Goal: Information Seeking & Learning: Check status

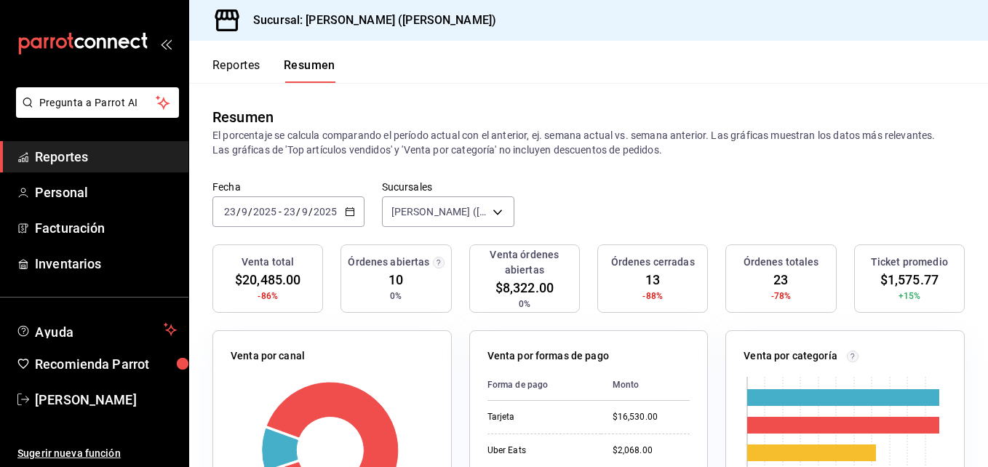
click at [238, 63] on font "Reportes" at bounding box center [237, 65] width 48 height 15
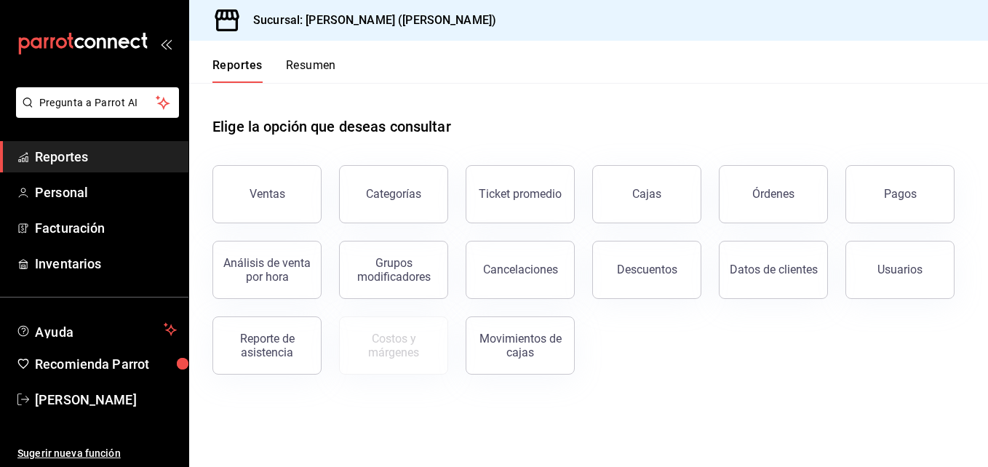
click at [321, 57] on div "Reportes Resumen" at bounding box center [262, 62] width 147 height 42
click at [321, 60] on font "Resumen" at bounding box center [311, 65] width 50 height 15
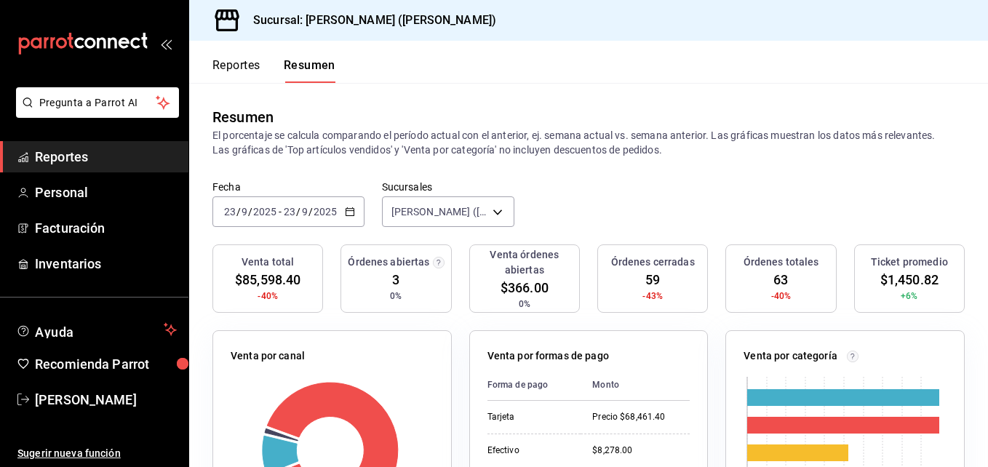
click at [238, 58] on font "Reportes" at bounding box center [237, 65] width 48 height 15
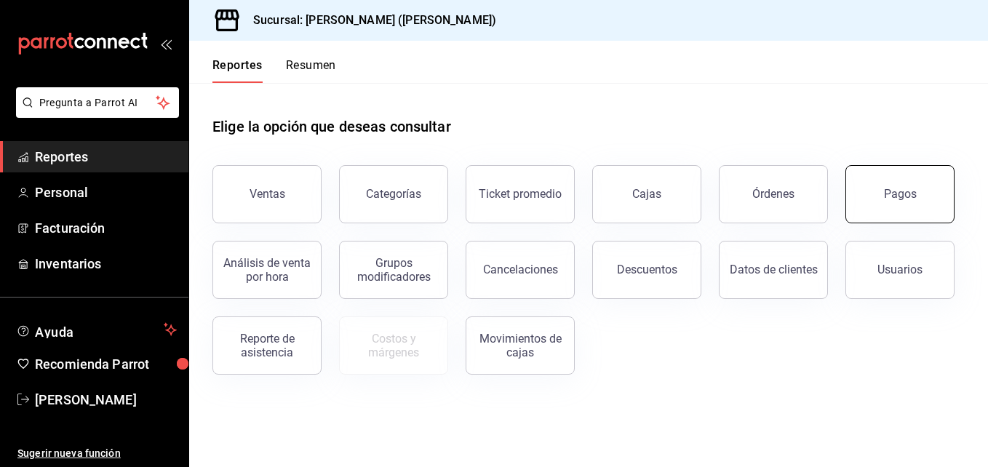
click at [898, 205] on button "Pagos" at bounding box center [900, 194] width 109 height 58
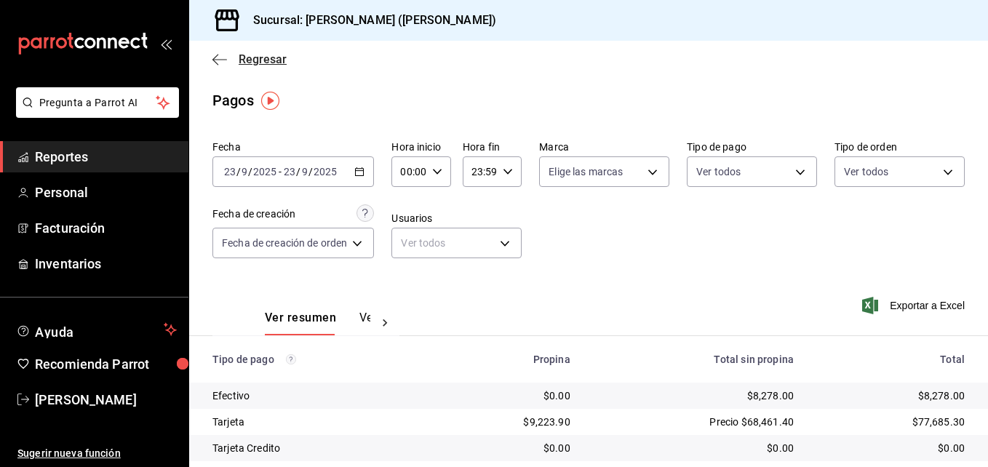
click at [226, 65] on icon "button" at bounding box center [220, 59] width 15 height 13
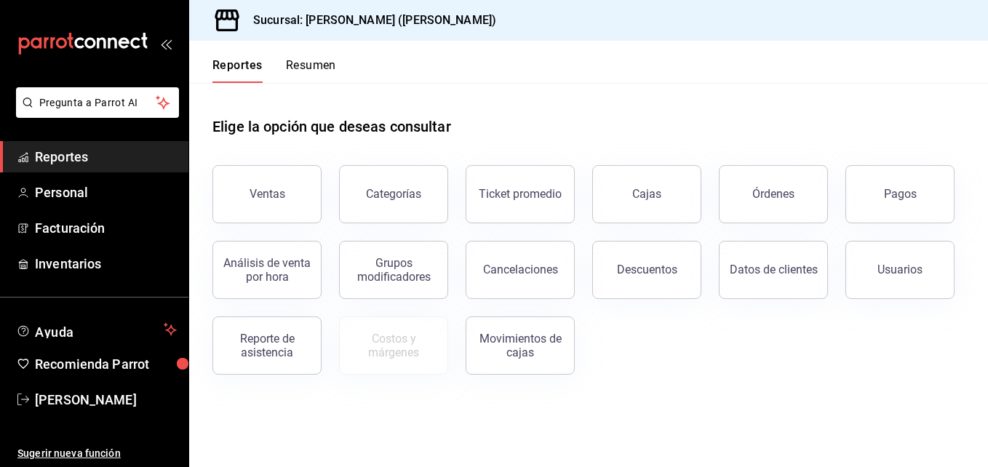
click at [301, 67] on button "Resumen" at bounding box center [311, 70] width 50 height 25
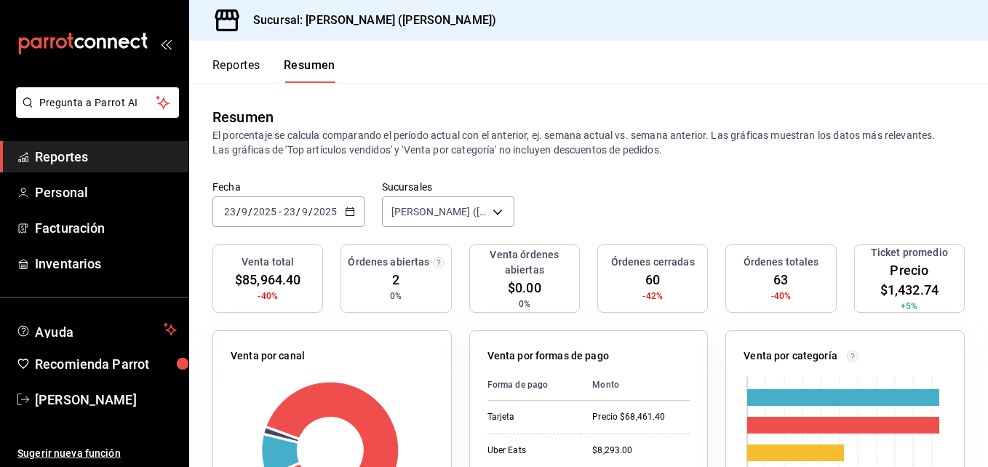
click at [250, 59] on font "Reportes" at bounding box center [237, 65] width 48 height 15
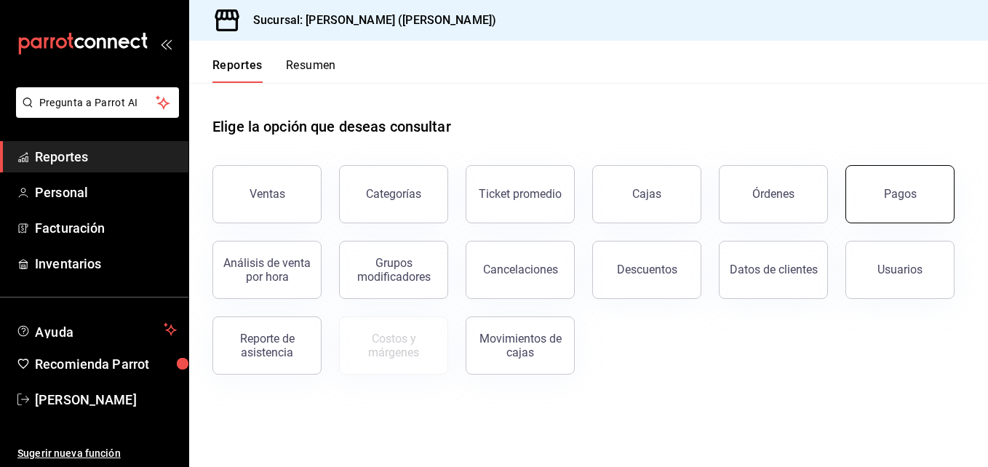
click at [889, 182] on button "Pagos" at bounding box center [900, 194] width 109 height 58
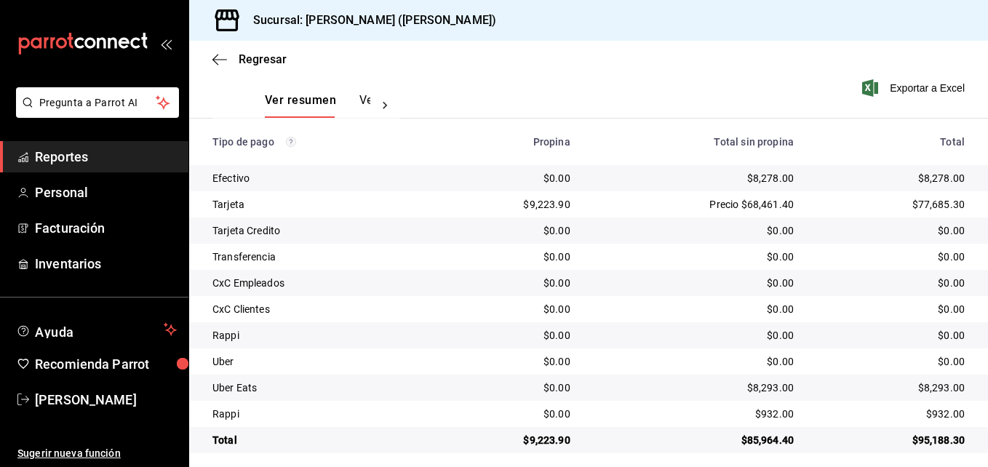
scroll to position [218, 0]
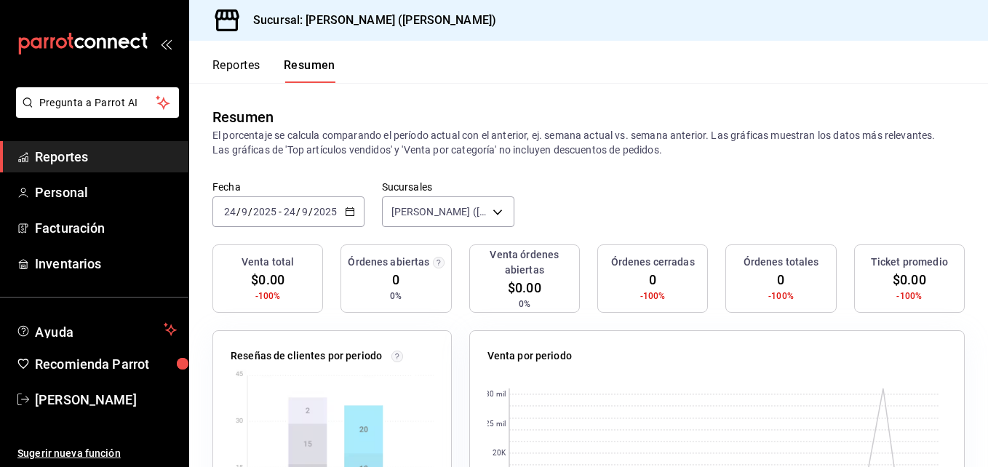
click at [239, 59] on font "Reportes" at bounding box center [237, 65] width 48 height 15
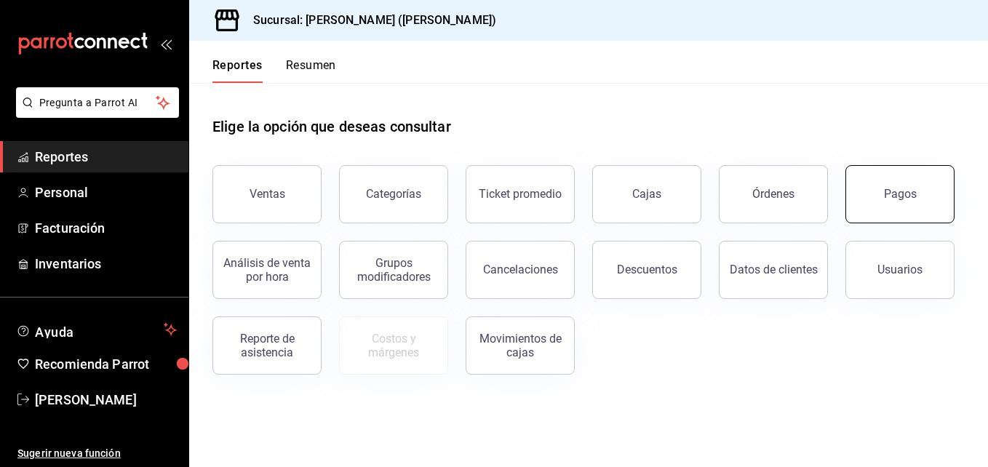
click at [890, 193] on div "Pagos" at bounding box center [900, 194] width 33 height 14
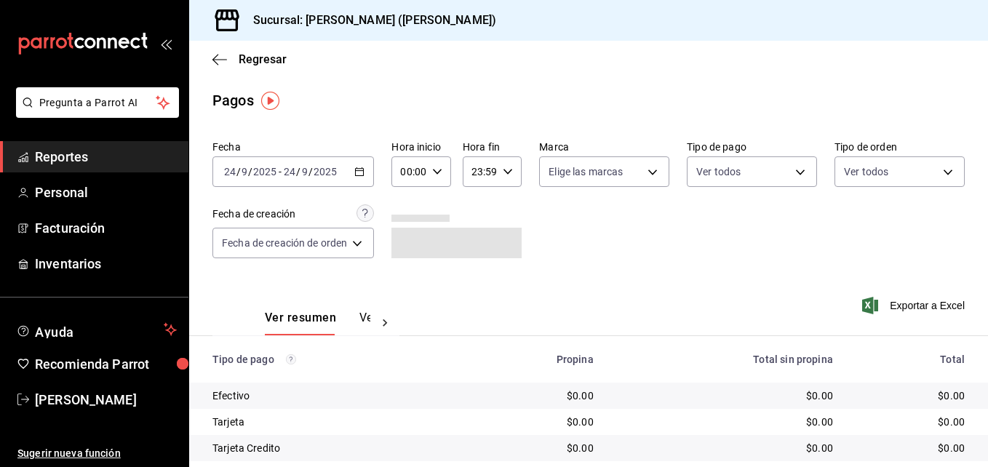
click at [234, 176] on input "24" at bounding box center [229, 172] width 13 height 12
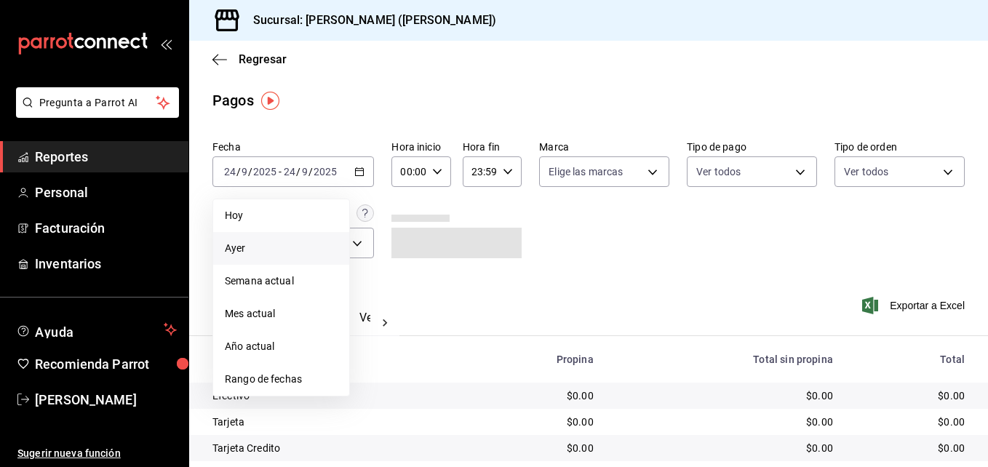
click at [261, 245] on span "Ayer" at bounding box center [281, 248] width 113 height 15
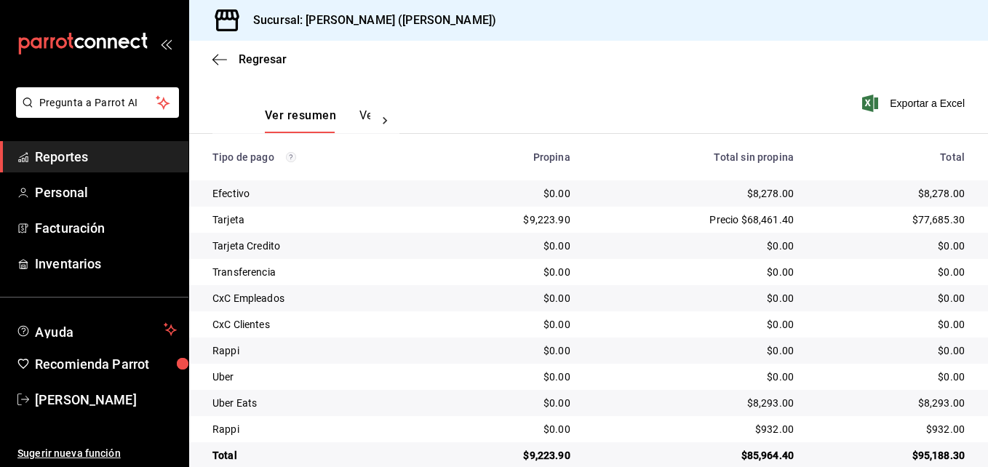
scroll to position [228, 0]
